Goal: Communication & Community: Answer question/provide support

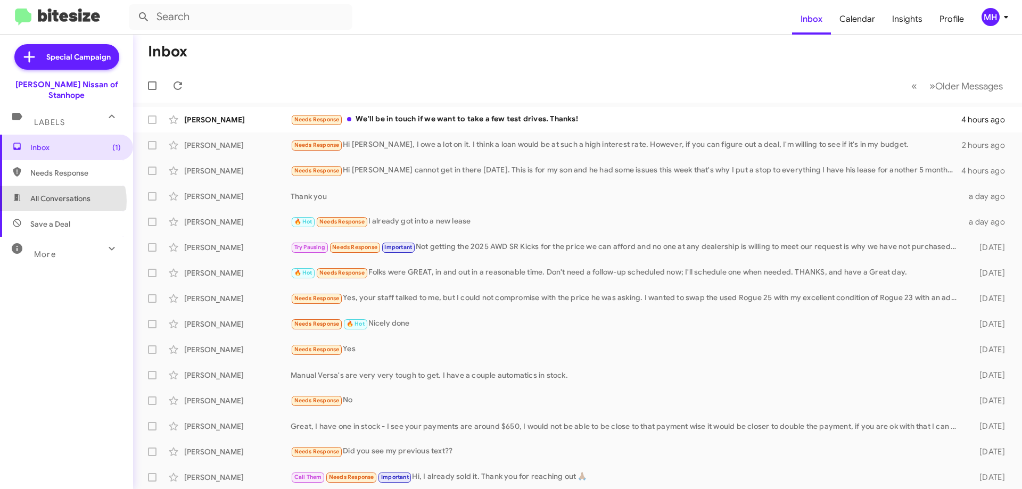
click at [60, 193] on span "All Conversations" at bounding box center [60, 198] width 60 height 11
type input "in:all-conversations"
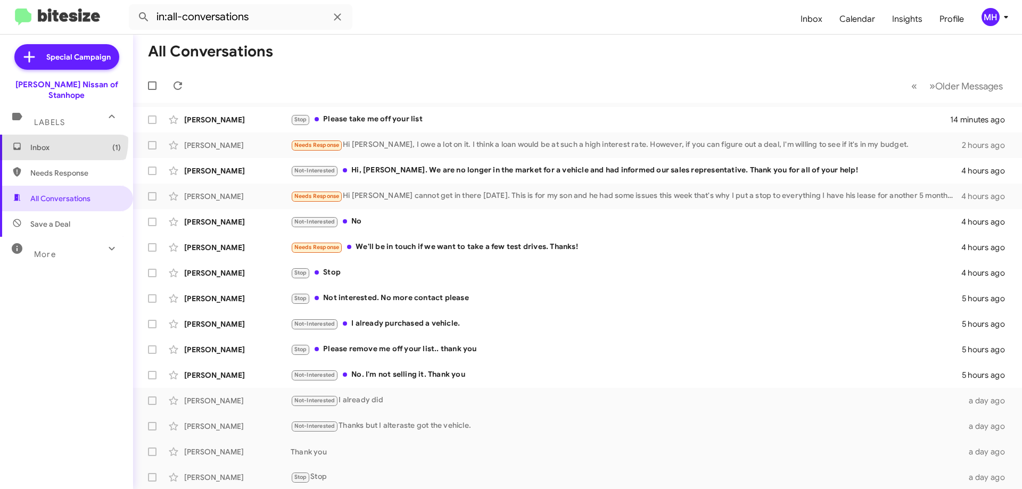
click at [61, 135] on span "Inbox (1)" at bounding box center [66, 148] width 133 height 26
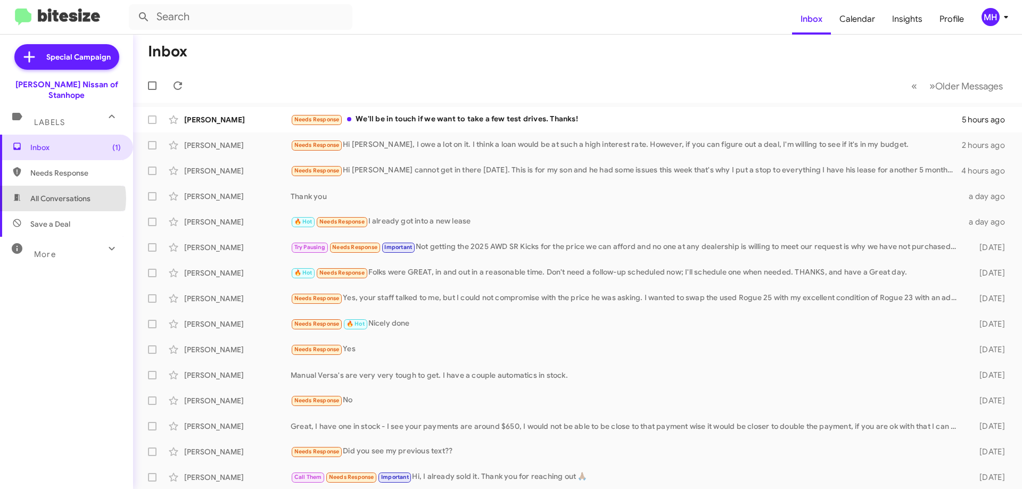
click at [58, 193] on span "All Conversations" at bounding box center [60, 198] width 60 height 11
type input "in:all-conversations"
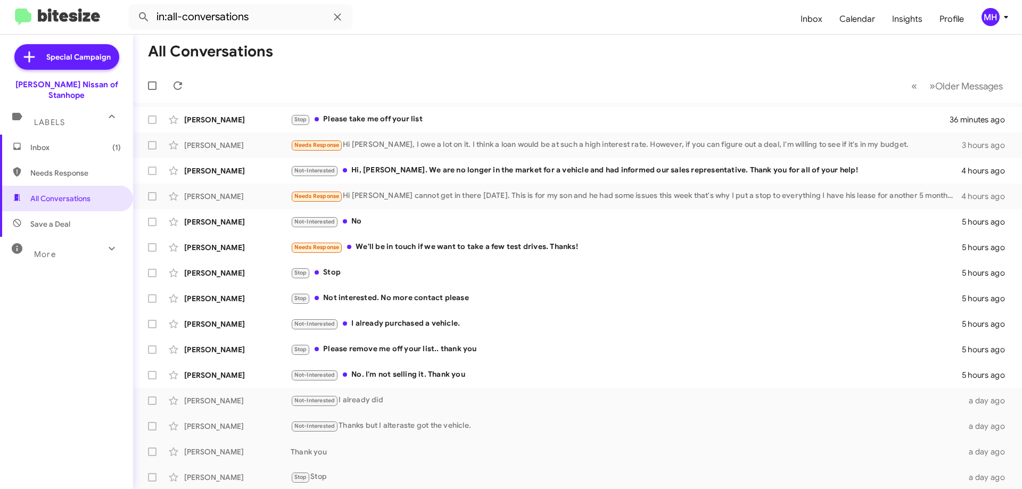
click at [80, 142] on span "Inbox (1)" at bounding box center [75, 147] width 91 height 11
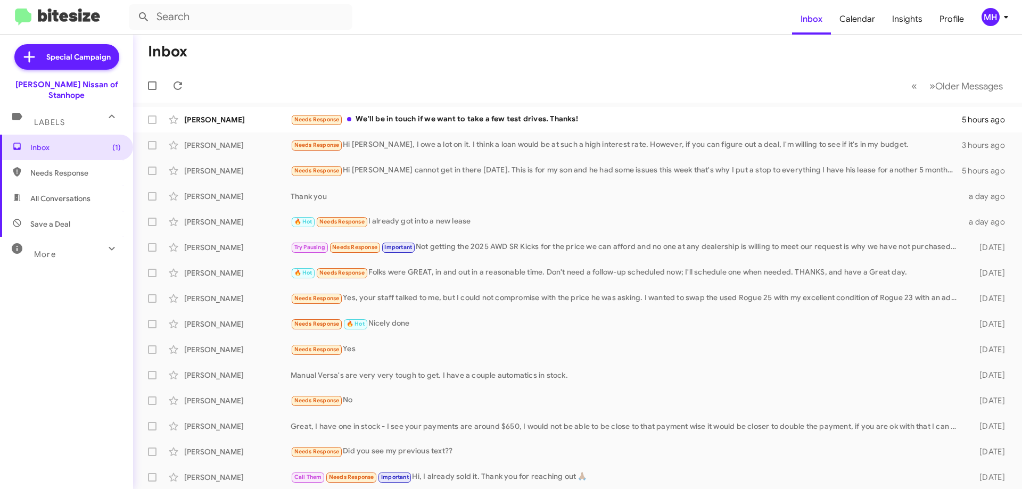
click at [80, 193] on span "All Conversations" at bounding box center [60, 198] width 60 height 11
type input "in:all-conversations"
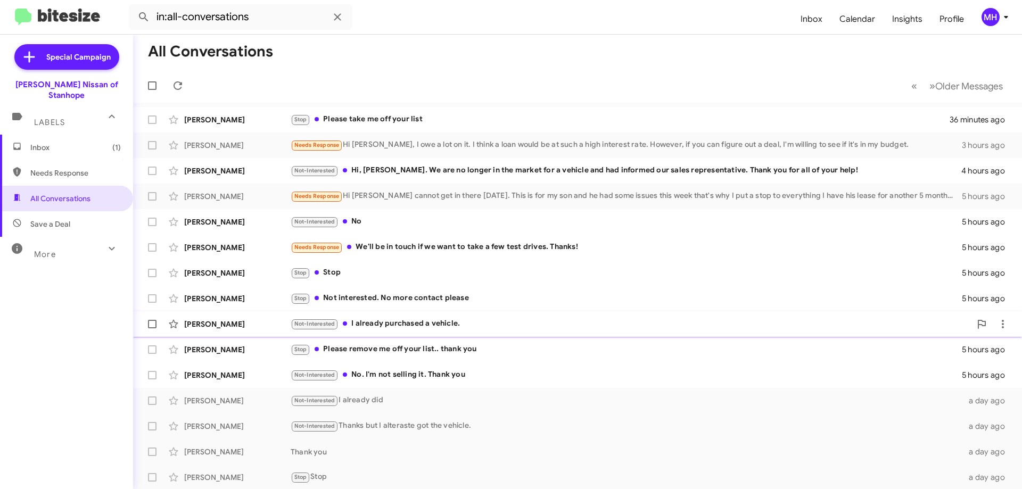
click at [367, 321] on div "Not-Interested I already purchased a vehicle." at bounding box center [631, 324] width 680 height 12
